Goal: Task Accomplishment & Management: Use online tool/utility

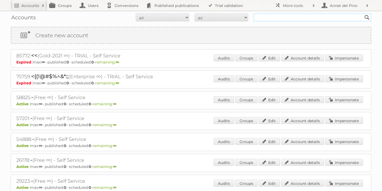
click at [295, 18] on input "text" at bounding box center [313, 17] width 118 height 8
type input "midocean"
click at [363, 13] on input "Search" at bounding box center [367, 17] width 8 height 8
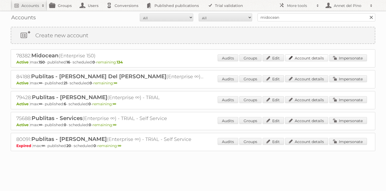
click at [308, 59] on link "Account details" at bounding box center [306, 57] width 43 height 7
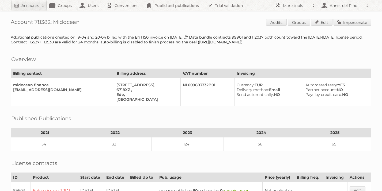
click at [350, 21] on link "Impersonate" at bounding box center [353, 22] width 38 height 7
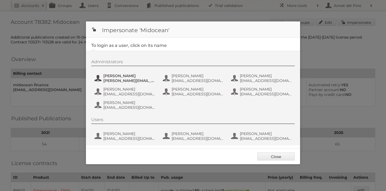
click at [133, 78] on span "[PERSON_NAME][EMAIL_ADDRESS][DOMAIN_NAME]" at bounding box center [129, 80] width 52 height 5
